Goal: Find specific page/section: Find specific page/section

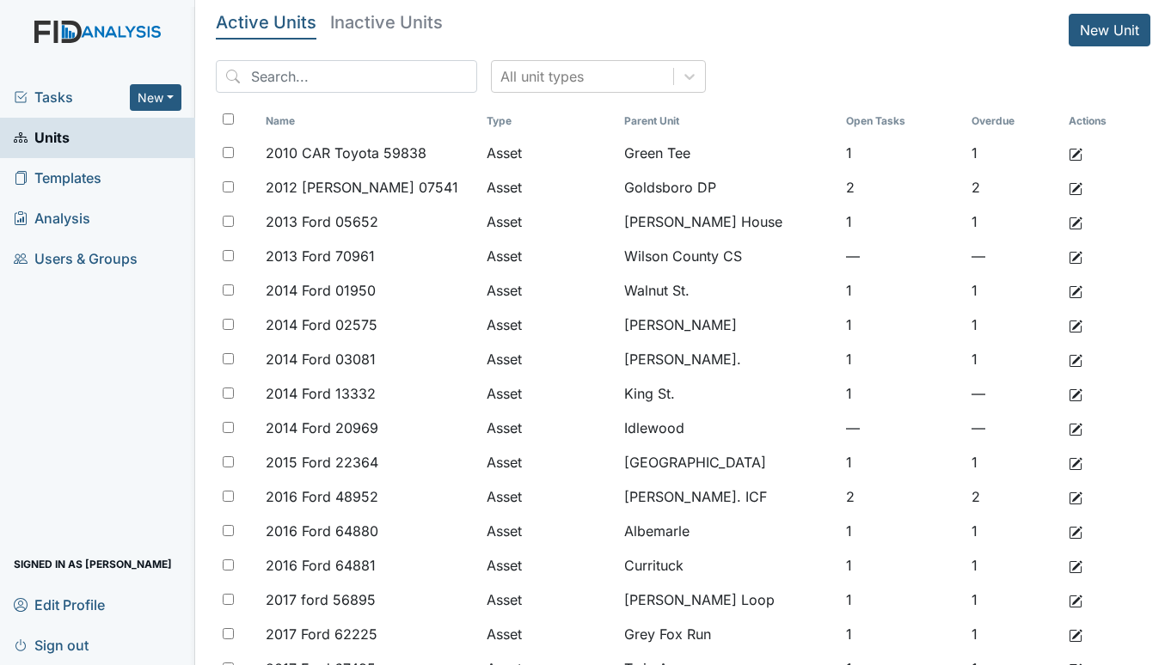
click at [57, 94] on span "Tasks" at bounding box center [72, 97] width 116 height 21
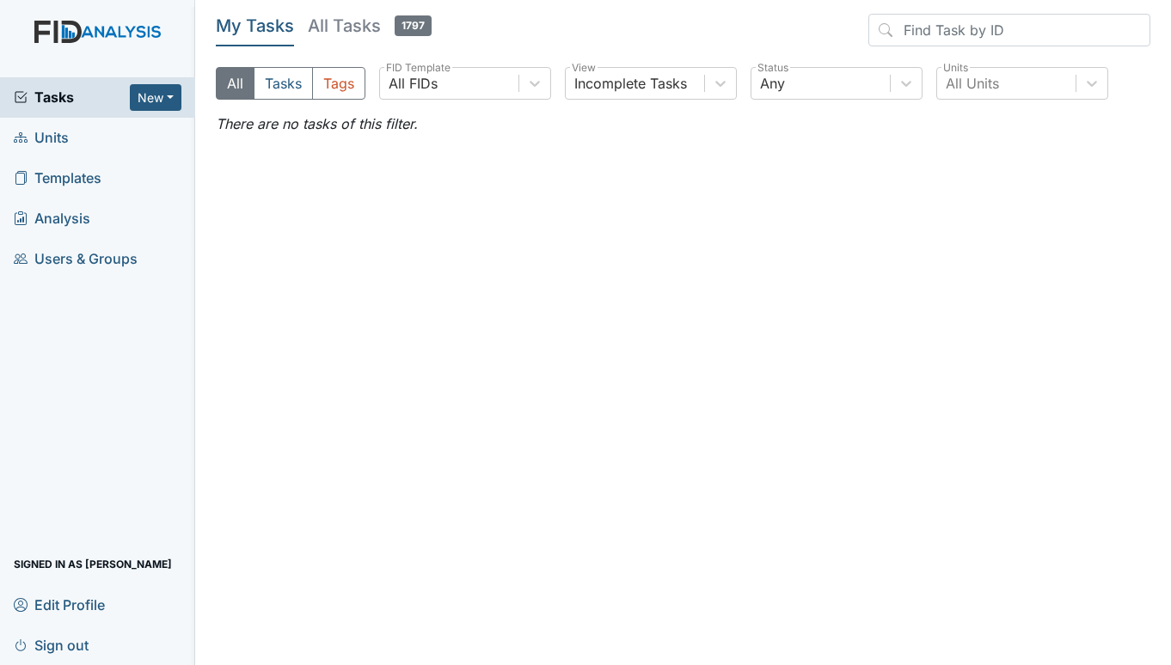
click at [48, 135] on span "Units" at bounding box center [41, 138] width 55 height 27
